Goal: Task Accomplishment & Management: Use online tool/utility

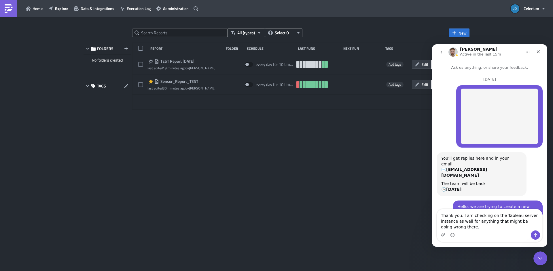
scroll to position [3327, 0]
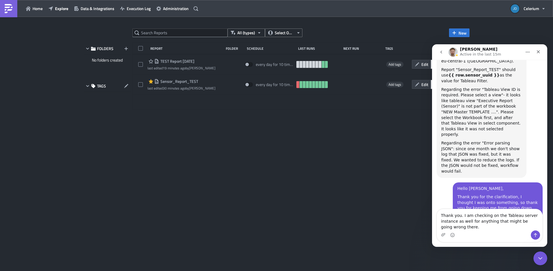
click at [314, 179] on div "All (types) Select Owner New FOLDERS No folders created TAGS Report Folder Sche…" at bounding box center [277, 145] width 392 height 232
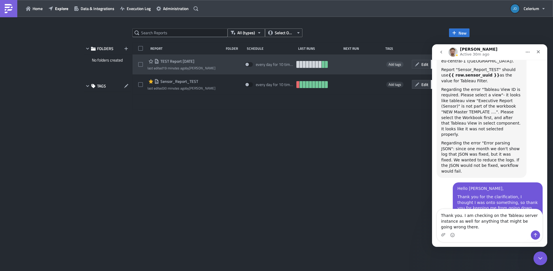
click at [370, 63] on div at bounding box center [362, 65] width 40 height 12
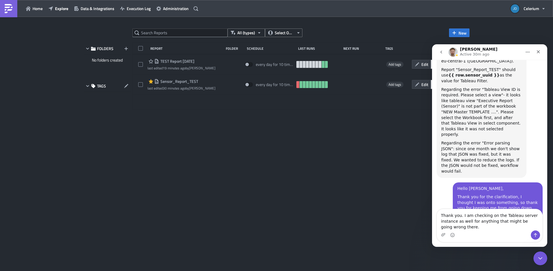
click at [545, 51] on nav "Łukasz Active 30m ago" at bounding box center [489, 52] width 115 height 16
click at [542, 52] on div "Close" at bounding box center [538, 52] width 10 height 10
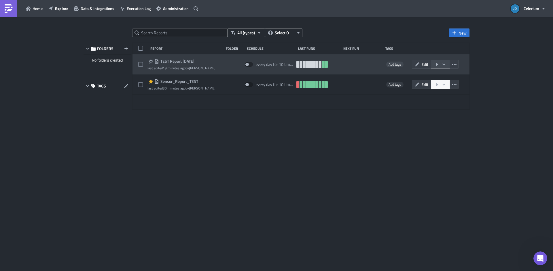
click at [444, 65] on icon "button" at bounding box center [444, 64] width 3 height 2
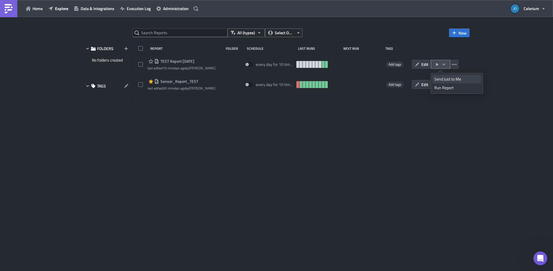
click at [446, 78] on div "Send Just to Me" at bounding box center [457, 79] width 45 height 6
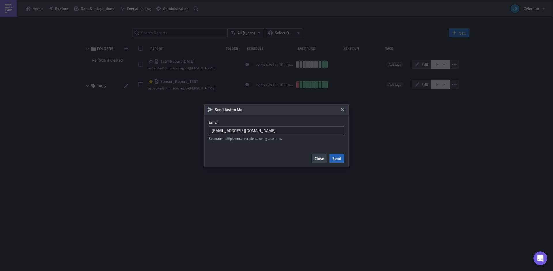
click at [338, 160] on span "Send" at bounding box center [337, 159] width 9 height 6
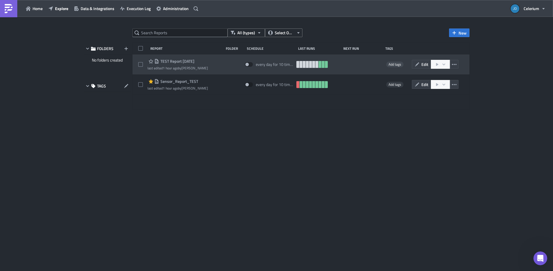
click at [224, 65] on div "TEST Report 2025-10-14 last edited 1 hour ago by John DiGerolamo every day for …" at bounding box center [301, 64] width 337 height 20
click at [194, 59] on span "TEST Report [DATE]" at bounding box center [176, 61] width 35 height 5
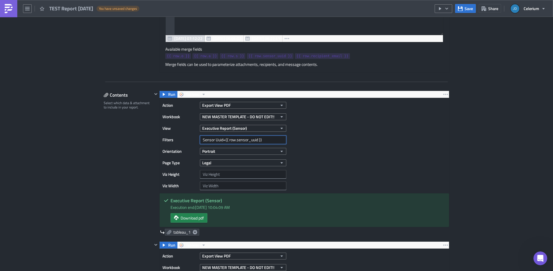
click at [262, 142] on input "Sensor Uuid={{ row.sensor_uuid }}" at bounding box center [243, 140] width 86 height 9
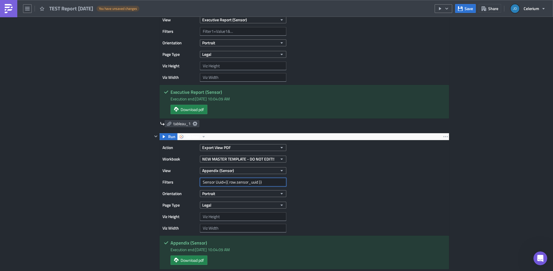
click at [260, 181] on input "Sensor Uuid={{ row.sensor_uuid }}" at bounding box center [243, 182] width 86 height 9
click at [79, 180] on div "Execution Log Edit " TEST Report 2025-10-14 " Draft Settings Configure the basi…" at bounding box center [276, 188] width 553 height 1147
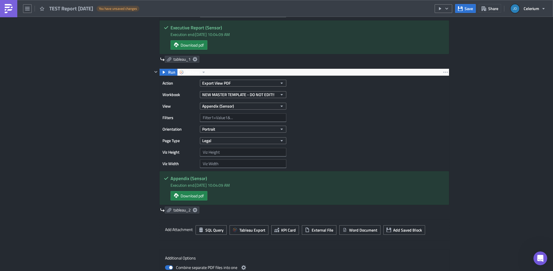
scroll to position [271, 0]
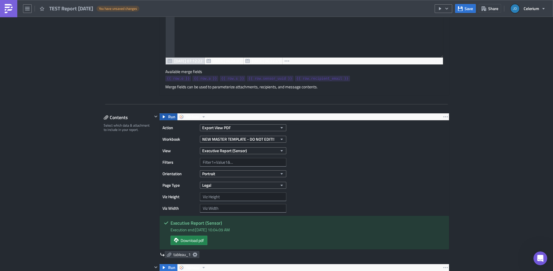
click at [169, 118] on span "Run" at bounding box center [171, 117] width 7 height 7
click at [187, 239] on span "Download pdf" at bounding box center [192, 241] width 23 height 6
click at [539, 258] on icon "Open Intercom Messenger" at bounding box center [540, 258] width 10 height 10
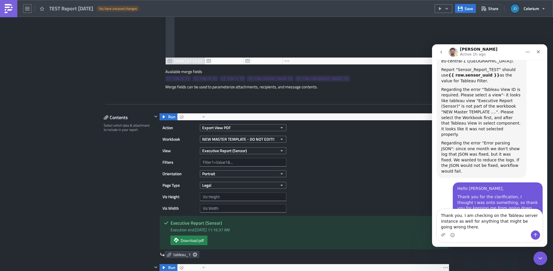
scroll to position [3327, 0]
click at [467, 228] on textarea "Thank you. I am checking on the Tableau server instance as well for anything th…" at bounding box center [489, 219] width 105 height 21
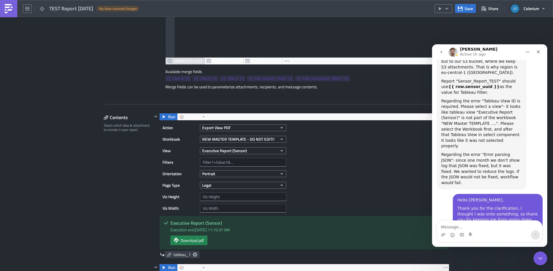
click at [372, 203] on div "Action Export View PDF Workbook NEW MASTER TEMPLATE - DO NOT EDIT!! View Execut…" at bounding box center [305, 168] width 290 height 95
click at [27, 10] on icon "button" at bounding box center [27, 8] width 5 height 5
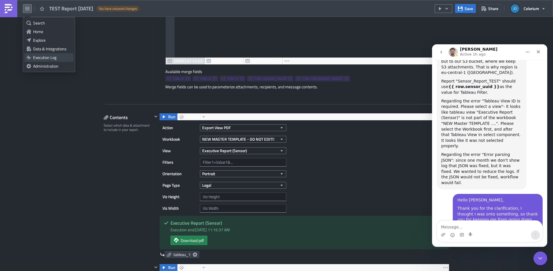
click at [36, 56] on div "Execution Log" at bounding box center [52, 58] width 38 height 6
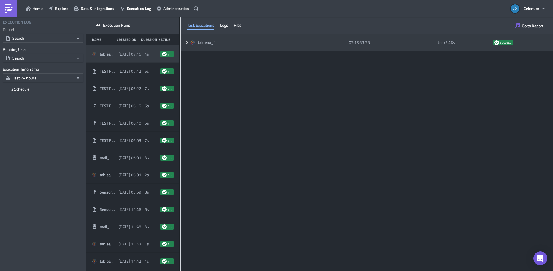
click at [188, 44] on icon at bounding box center [187, 42] width 5 height 5
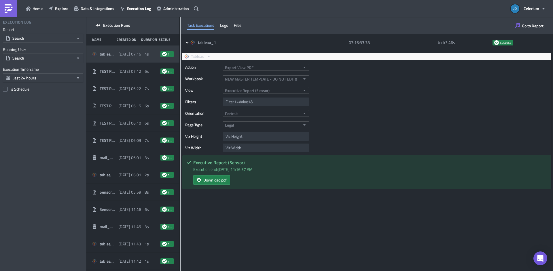
click at [231, 27] on div "Task Executions Logs Files" at bounding box center [367, 25] width 373 height 17
click at [226, 27] on div "Logs" at bounding box center [224, 25] width 8 height 9
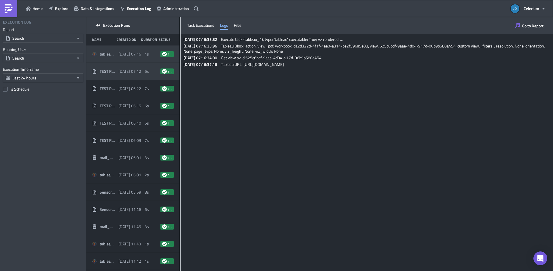
click at [125, 69] on span "[DATE] 07:12" at bounding box center [129, 71] width 23 height 5
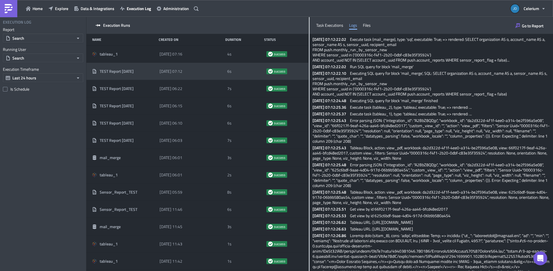
drag, startPoint x: 180, startPoint y: 42, endPoint x: 309, endPoint y: 47, distance: 128.6
click at [309, 47] on div at bounding box center [309, 144] width 1 height 255
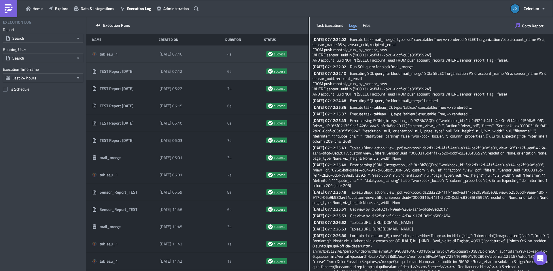
click at [180, 58] on div "[DATE] 07:16" at bounding box center [192, 54] width 65 height 10
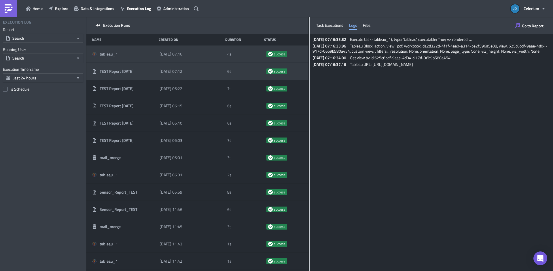
click at [216, 73] on div "[DATE] 07:12" at bounding box center [192, 71] width 65 height 10
